Goal: Complete application form

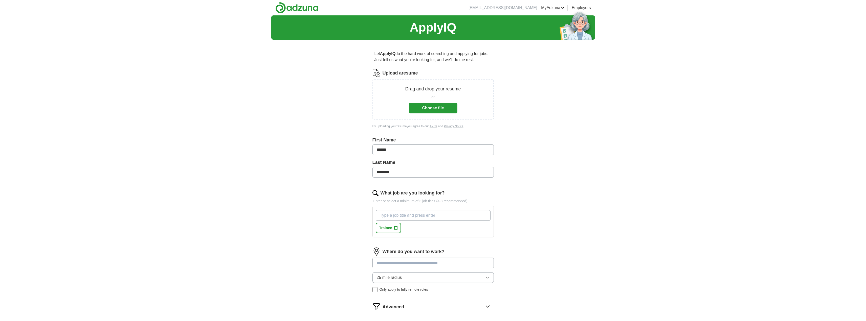
click at [435, 110] on button "Choose file" at bounding box center [433, 108] width 49 height 11
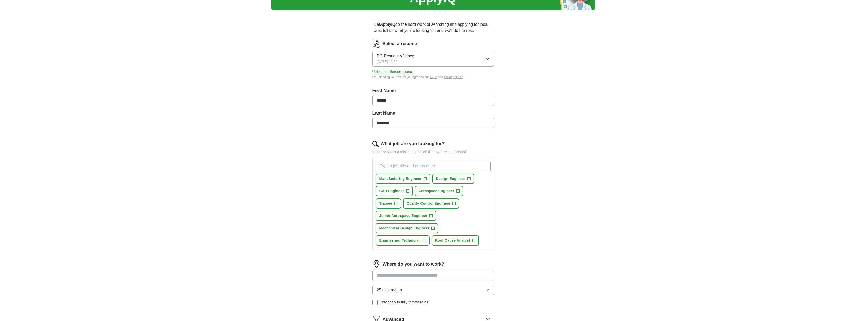
scroll to position [51, 0]
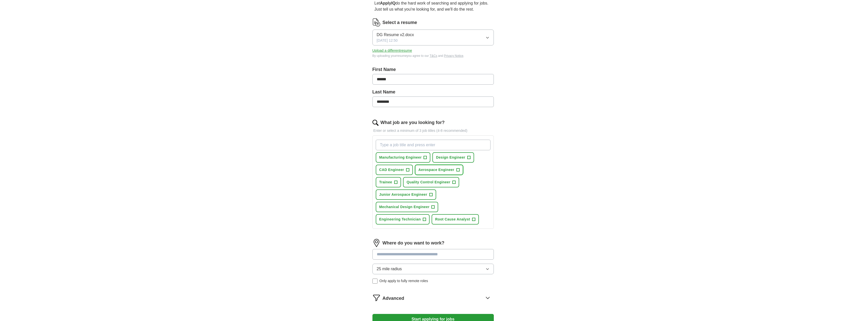
click at [459, 169] on span "+" at bounding box center [457, 170] width 3 height 4
click at [429, 194] on button "Junior Aerospace Engineer +" at bounding box center [406, 195] width 60 height 10
click at [432, 209] on span "+" at bounding box center [432, 207] width 3 height 4
click at [406, 148] on input "What job are you looking for?" at bounding box center [433, 145] width 115 height 11
type input "Aerospace Engineer in Training"
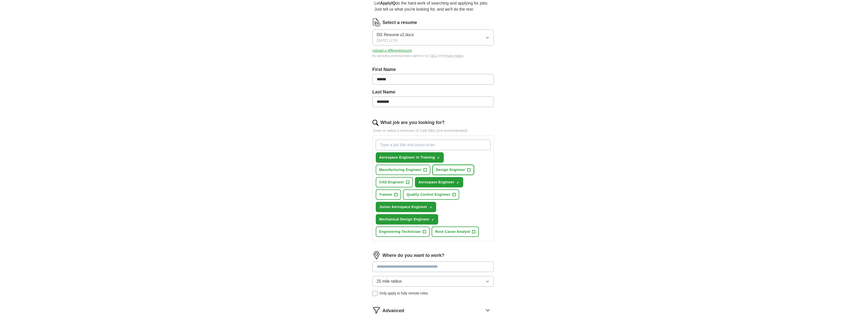
click at [448, 168] on span "Design Engineer" at bounding box center [450, 169] width 29 height 5
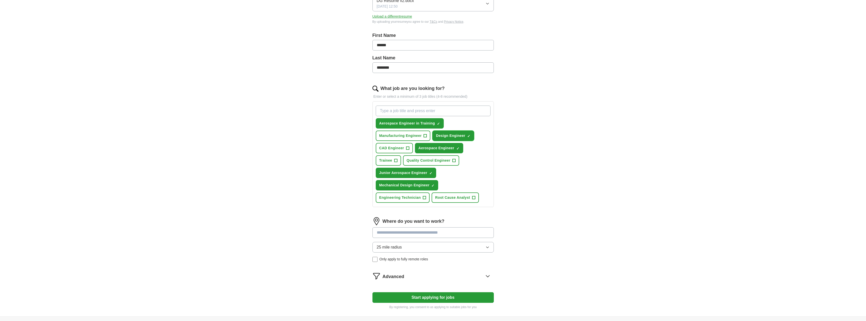
scroll to position [101, 0]
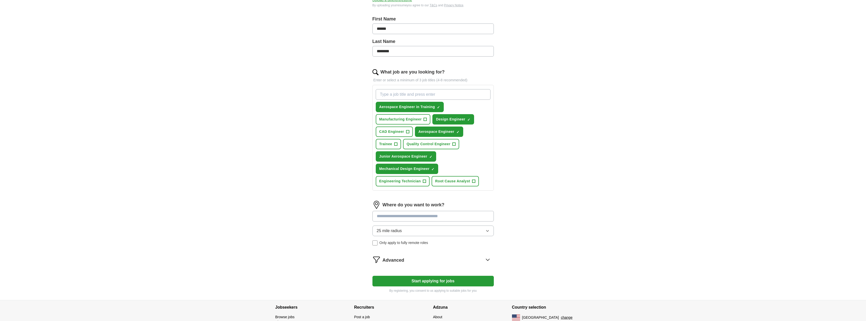
click at [392, 215] on input at bounding box center [432, 216] width 121 height 11
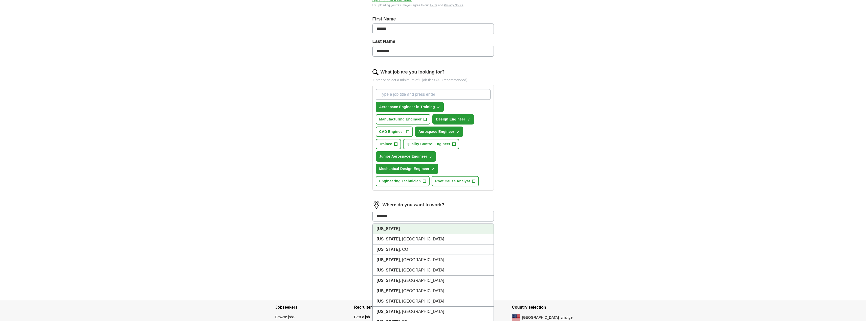
click at [391, 228] on li "[US_STATE]" at bounding box center [433, 229] width 121 height 10
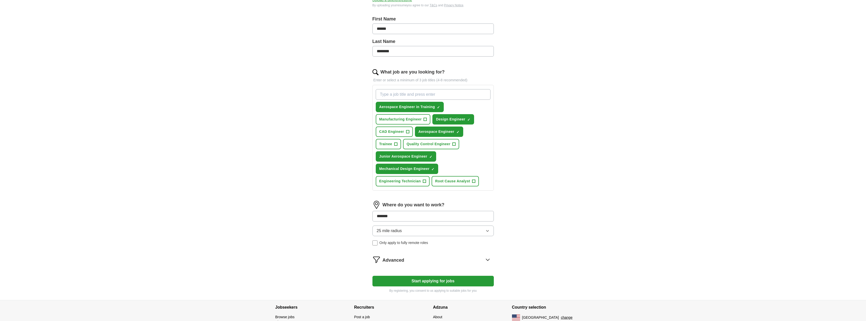
click at [394, 227] on div "Where do you want to work? ******* 25 mile radius Only apply to fully remote ro…" at bounding box center [432, 225] width 121 height 49
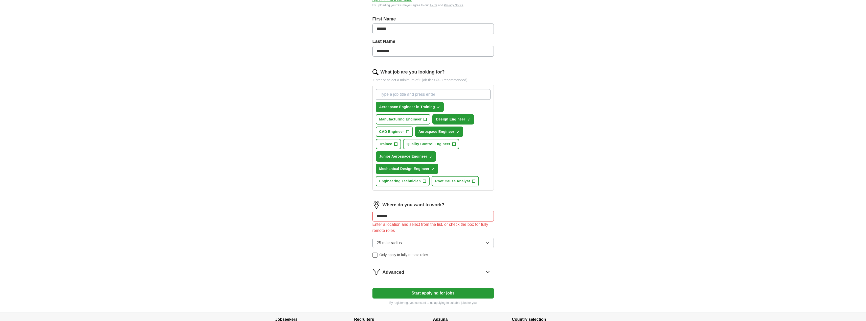
click at [403, 217] on input "*******" at bounding box center [432, 216] width 121 height 11
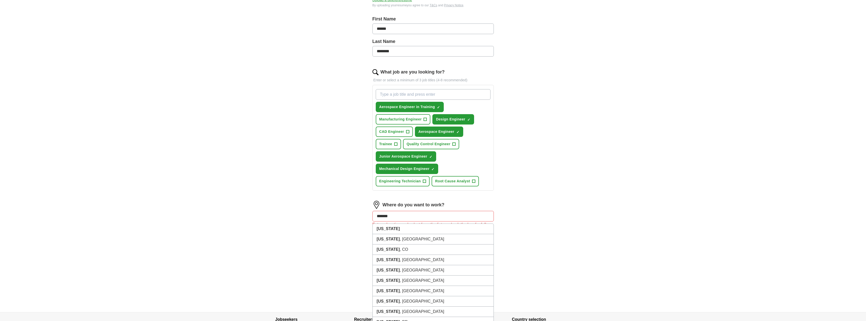
click at [345, 223] on div "ApplyIQ Let ApplyIQ do the hard work of searching and applying for jobs. Just t…" at bounding box center [433, 113] width 324 height 398
drag, startPoint x: 397, startPoint y: 219, endPoint x: 331, endPoint y: 219, distance: 65.5
click at [331, 219] on div "ApplyIQ Let ApplyIQ do the hard work of searching and applying for jobs. Just t…" at bounding box center [433, 113] width 324 height 398
type input "**********"
click at [384, 228] on li "US" at bounding box center [433, 229] width 121 height 10
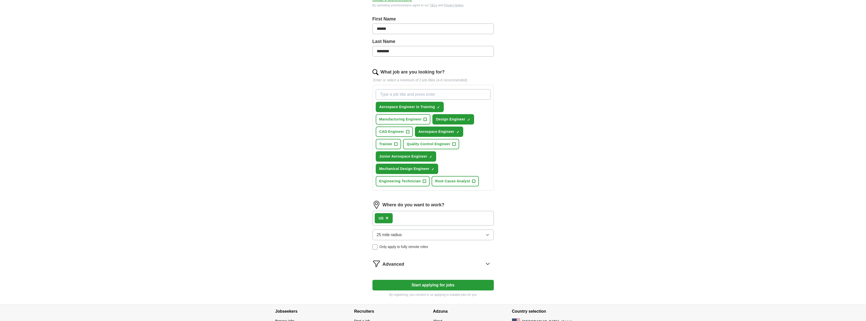
click at [410, 219] on div "US ×" at bounding box center [432, 218] width 121 height 15
click at [419, 214] on div "US ×" at bounding box center [432, 218] width 121 height 15
click at [398, 234] on span "25 mile radius" at bounding box center [389, 235] width 25 height 6
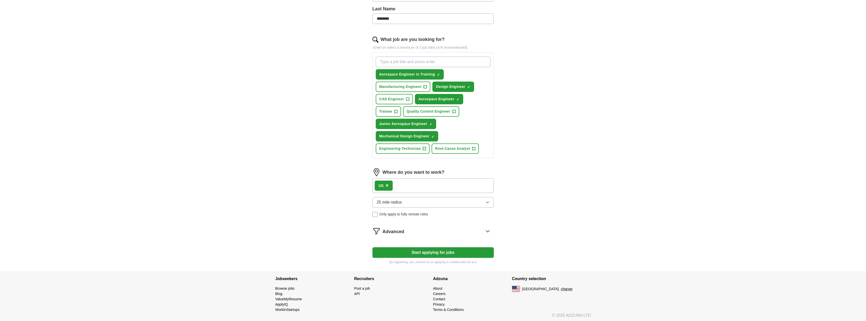
scroll to position [135, 0]
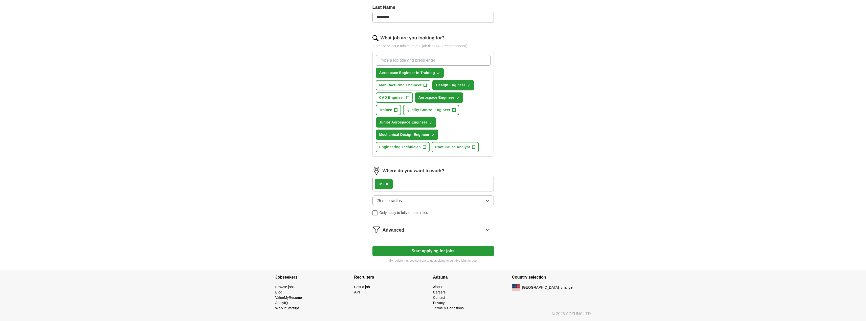
click at [387, 184] on span "×" at bounding box center [386, 184] width 3 height 6
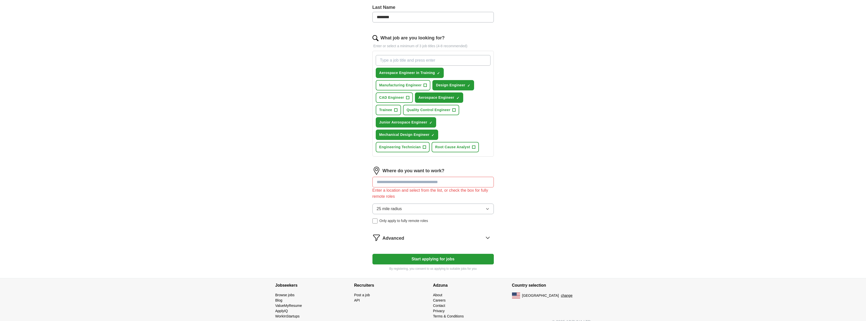
click at [399, 183] on input at bounding box center [432, 182] width 121 height 11
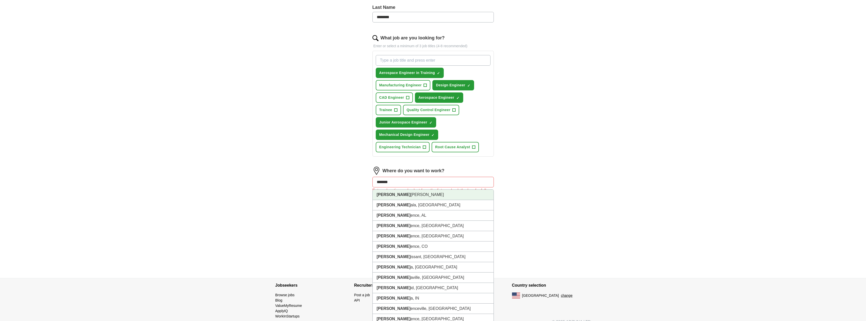
click at [402, 198] on li "[PERSON_NAME]" at bounding box center [433, 195] width 121 height 10
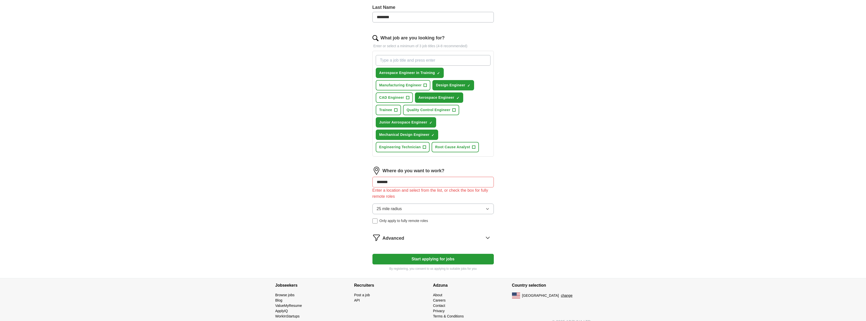
click at [399, 185] on input "*******" at bounding box center [432, 182] width 121 height 11
click at [411, 181] on input "*******" at bounding box center [432, 182] width 121 height 11
type input "*******"
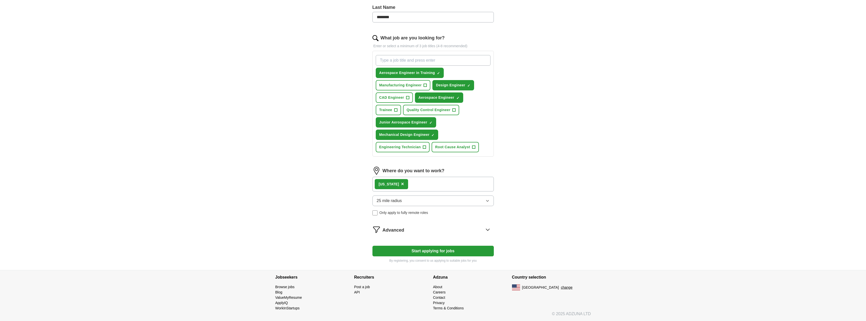
click at [404, 202] on button "25 mile radius" at bounding box center [432, 201] width 121 height 11
click at [395, 263] on span "100 mile radius" at bounding box center [391, 265] width 28 height 6
click at [417, 232] on div "Advanced" at bounding box center [437, 230] width 111 height 8
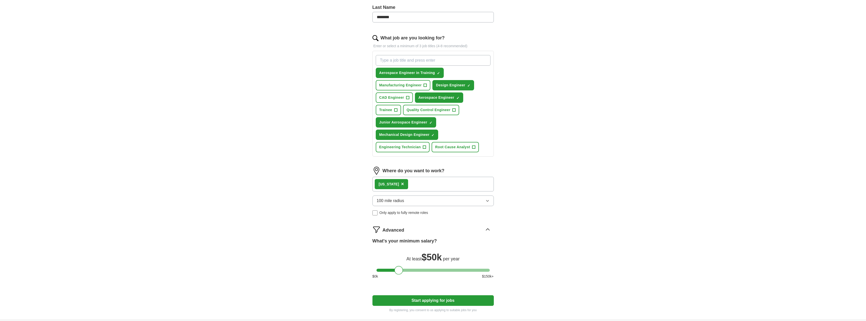
drag, startPoint x: 382, startPoint y: 269, endPoint x: 400, endPoint y: 270, distance: 18.0
click at [400, 270] on div at bounding box center [398, 270] width 9 height 9
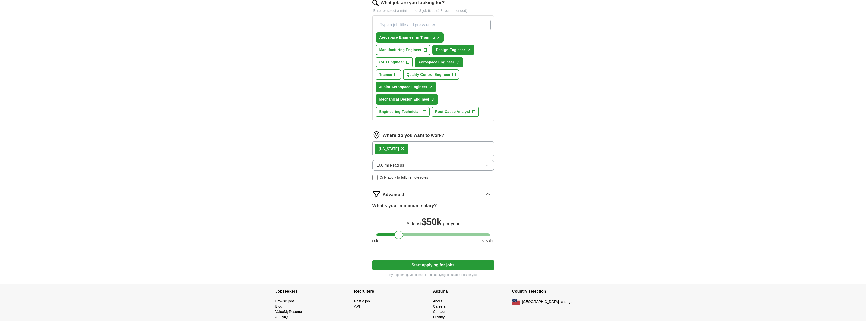
scroll to position [185, 0]
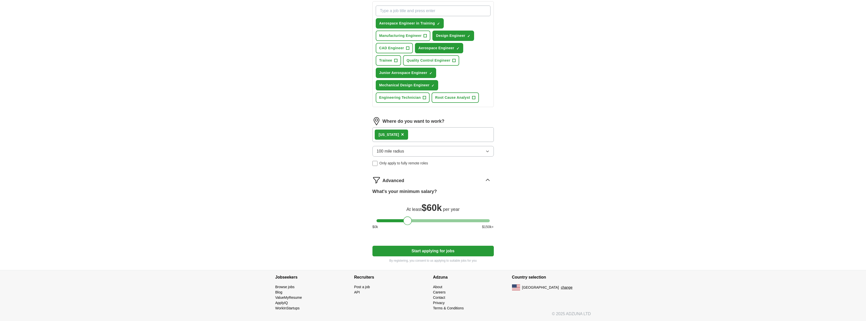
drag, startPoint x: 398, startPoint y: 219, endPoint x: 406, endPoint y: 218, distance: 8.7
click at [406, 218] on div at bounding box center [407, 221] width 9 height 9
click at [409, 251] on button "Start applying for jobs" at bounding box center [432, 251] width 121 height 11
select select "**"
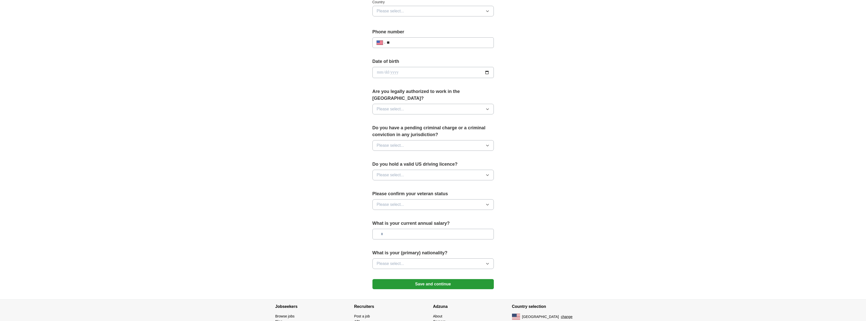
scroll to position [199, 0]
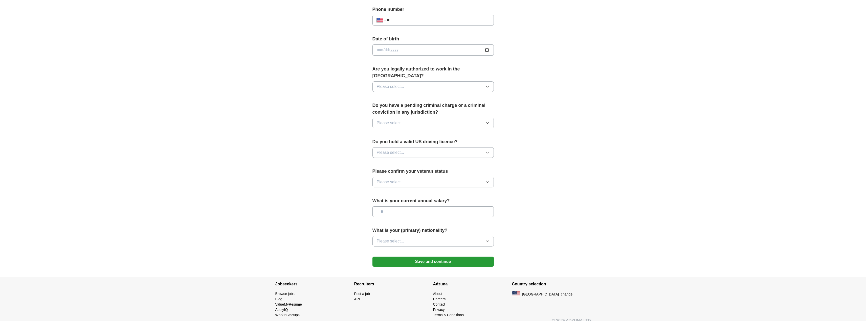
click at [384, 84] on span "Please select..." at bounding box center [391, 87] width 28 height 6
click at [386, 93] on li "Yes" at bounding box center [433, 98] width 121 height 10
click at [387, 120] on span "Please select..." at bounding box center [391, 123] width 28 height 6
click at [383, 142] on li "No" at bounding box center [433, 145] width 121 height 10
click at [393, 150] on span "Please select..." at bounding box center [391, 153] width 28 height 6
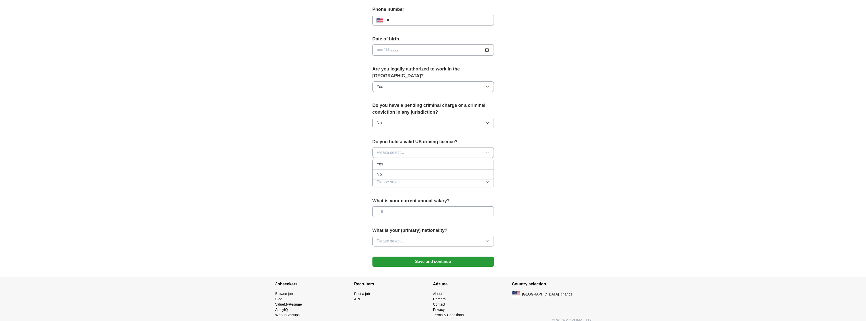
click at [386, 161] on li "Yes" at bounding box center [433, 164] width 121 height 10
drag, startPoint x: 383, startPoint y: 172, endPoint x: 384, endPoint y: 180, distance: 7.4
click at [382, 179] on span "Please select..." at bounding box center [391, 182] width 28 height 6
click at [382, 191] on span "Not applicable" at bounding box center [390, 194] width 26 height 6
click at [392, 238] on span "Please select..." at bounding box center [391, 241] width 28 height 6
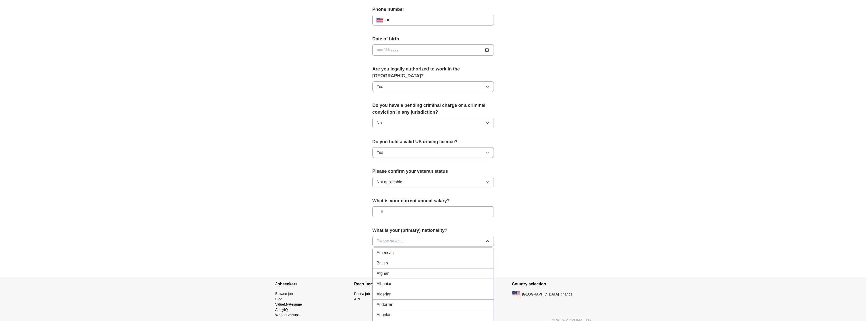
click at [398, 250] on div "American" at bounding box center [433, 253] width 113 height 6
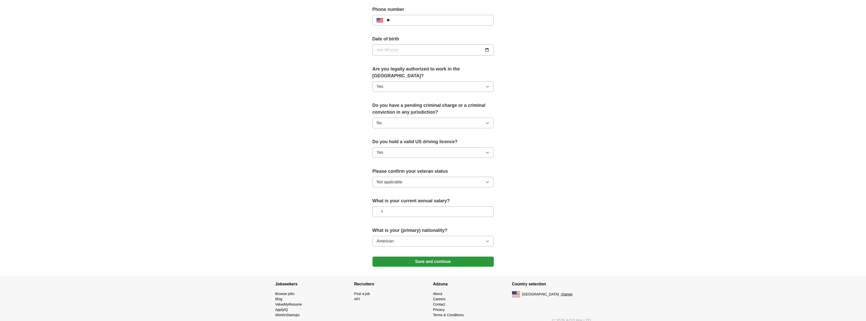
click at [397, 257] on button "Save and continue" at bounding box center [432, 262] width 121 height 10
